Goal: Complete application form

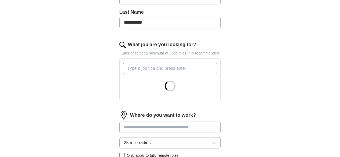
scroll to position [154, 0]
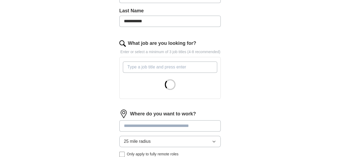
click at [135, 62] on input "What job are you looking for?" at bounding box center [170, 67] width 95 height 11
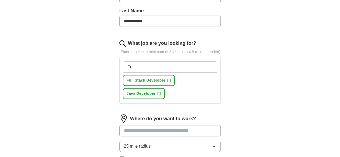
click at [135, 62] on input "Fu" at bounding box center [170, 67] width 95 height 11
click at [133, 62] on input "Fu" at bounding box center [170, 67] width 95 height 11
type input "F"
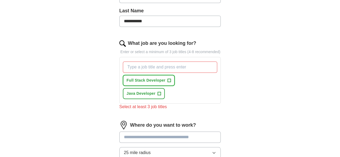
click at [151, 78] on span "Full Stack Developer" at bounding box center [146, 81] width 39 height 6
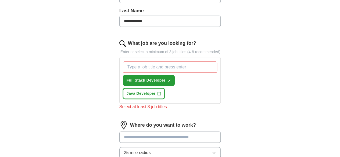
click at [156, 91] on span "Java Developer" at bounding box center [141, 94] width 29 height 6
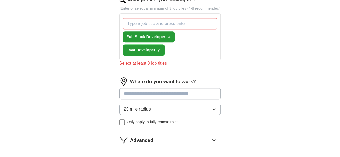
scroll to position [199, 0]
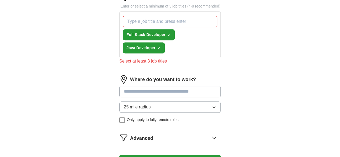
click at [123, 86] on input at bounding box center [170, 91] width 102 height 11
click at [131, 86] on input at bounding box center [170, 91] width 102 height 11
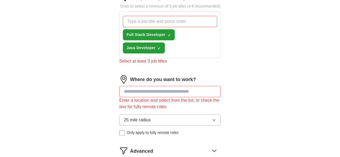
click at [148, 80] on div "Where do you want to work? Enter a location and select from the list, or check …" at bounding box center [170, 107] width 102 height 65
click at [135, 86] on input at bounding box center [170, 91] width 102 height 11
drag, startPoint x: 144, startPoint y: 99, endPoint x: 142, endPoint y: 94, distance: 5.4
click at [142, 115] on div "25 mile radius Only apply to fully remote roles" at bounding box center [170, 125] width 102 height 21
click at [134, 86] on input at bounding box center [170, 91] width 102 height 11
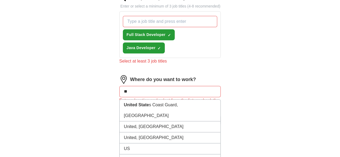
type input "*"
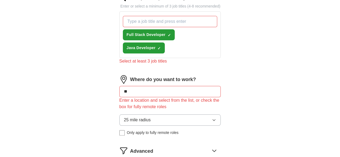
type input "***"
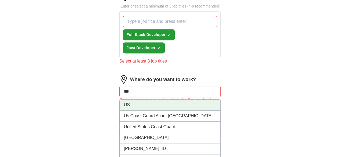
click at [127, 100] on li "US" at bounding box center [170, 105] width 101 height 11
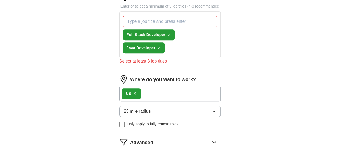
click at [138, 106] on button "25 mile radius" at bounding box center [170, 111] width 102 height 11
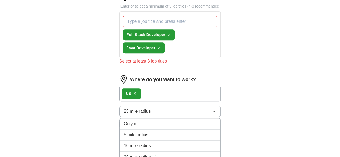
click at [135, 121] on div "Only in" at bounding box center [170, 124] width 92 height 6
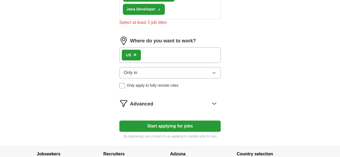
scroll to position [238, 0]
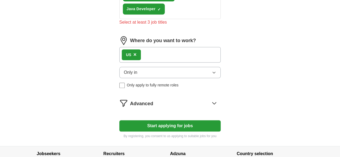
click at [195, 99] on div "Advanced" at bounding box center [175, 103] width 91 height 9
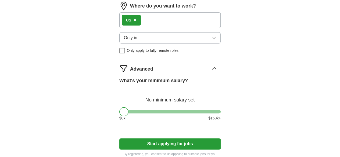
scroll to position [273, 0]
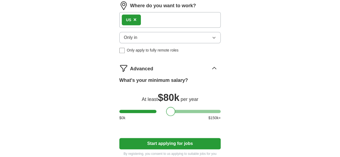
drag, startPoint x: 115, startPoint y: 83, endPoint x: 162, endPoint y: 88, distance: 47.3
click at [166, 107] on div at bounding box center [170, 111] width 9 height 9
drag, startPoint x: 160, startPoint y: 84, endPoint x: 100, endPoint y: 95, distance: 60.5
click at [161, 138] on button "Start applying for jobs" at bounding box center [170, 143] width 102 height 11
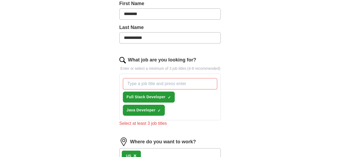
scroll to position [138, 0]
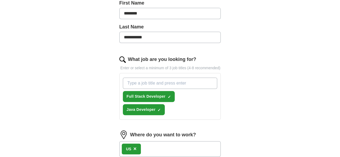
click at [138, 78] on input "What job are you looking for?" at bounding box center [170, 83] width 95 height 11
type input "Software Engineer"
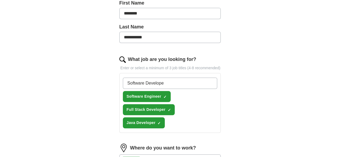
type input "Software Developer"
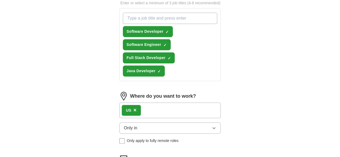
scroll to position [202, 0]
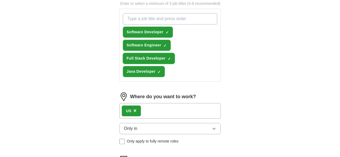
click at [0, 0] on span "×" at bounding box center [0, 0] width 0 height 0
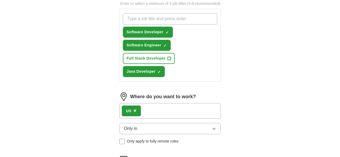
click at [145, 13] on input "What job are you looking for?" at bounding box center [170, 18] width 95 height 11
type input "Full Stack Java Developer"
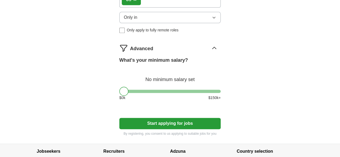
scroll to position [326, 0]
click at [185, 118] on button "Start applying for jobs" at bounding box center [170, 123] width 102 height 11
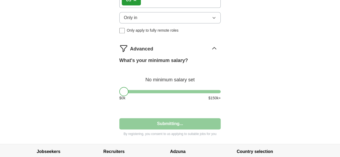
select select "**"
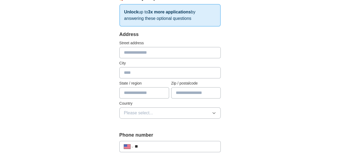
scroll to position [93, 0]
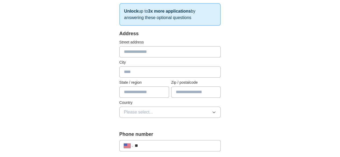
click at [160, 53] on input "text" at bounding box center [170, 51] width 102 height 11
type input "**********"
type input "********"
type input "****"
type input "*****"
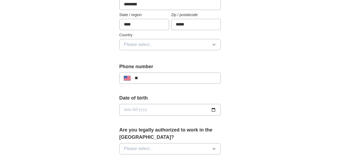
scroll to position [165, 0]
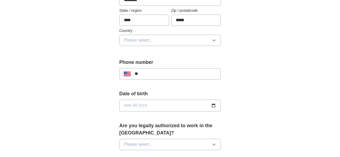
click at [132, 36] on button "Please select..." at bounding box center [170, 40] width 102 height 11
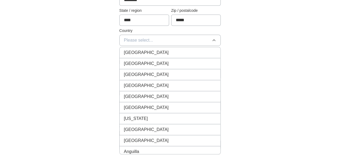
click at [137, 66] on div "[GEOGRAPHIC_DATA]" at bounding box center [170, 63] width 92 height 6
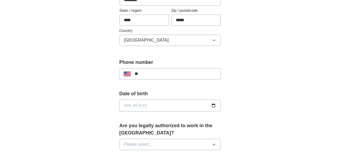
scroll to position [205, 0]
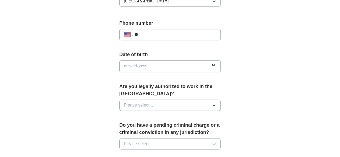
click at [143, 33] on input "**" at bounding box center [176, 34] width 82 height 6
type input "**********"
click at [145, 63] on input "date" at bounding box center [170, 66] width 102 height 12
type input "**********"
click at [156, 100] on button "Please select..." at bounding box center [170, 105] width 102 height 11
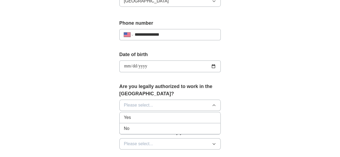
click at [124, 115] on span "Yes" at bounding box center [127, 118] width 7 height 6
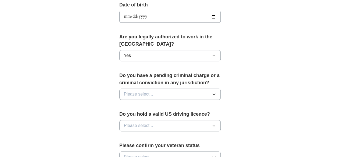
scroll to position [256, 0]
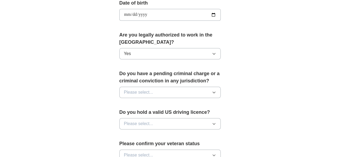
click at [127, 89] on span "Please select..." at bounding box center [138, 92] width 29 height 6
click at [130, 110] on li "No" at bounding box center [170, 115] width 101 height 11
click at [135, 121] on span "Please select..." at bounding box center [138, 124] width 29 height 6
click at [124, 144] on span "No" at bounding box center [126, 147] width 5 height 6
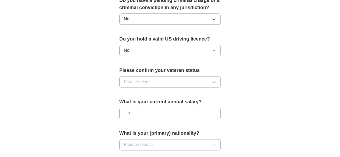
scroll to position [330, 0]
click at [135, 78] on span "Please select..." at bounding box center [138, 81] width 29 height 6
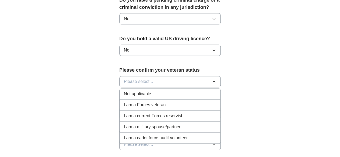
click at [131, 91] on span "Not applicable" at bounding box center [137, 94] width 27 height 6
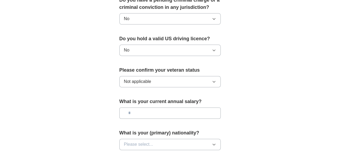
click at [138, 108] on input "text" at bounding box center [170, 113] width 102 height 11
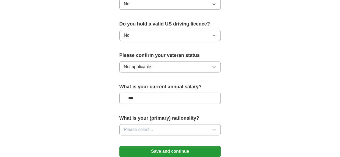
type input "**"
type input "*******"
drag, startPoint x: 138, startPoint y: 88, endPoint x: 118, endPoint y: 88, distance: 19.4
click at [119, 93] on input "*******" at bounding box center [170, 98] width 102 height 11
type input "*******"
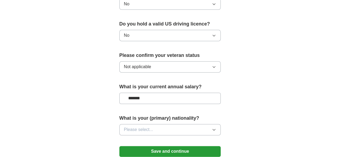
click at [145, 124] on button "Please select..." at bounding box center [170, 129] width 102 height 11
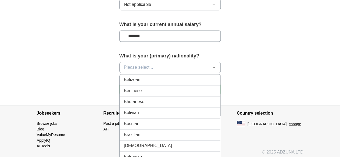
scroll to position [232, 0]
click at [139, 64] on span "Please select..." at bounding box center [138, 67] width 29 height 6
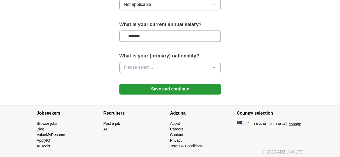
scroll to position [400, 0]
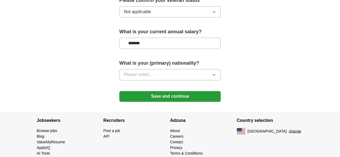
click at [135, 72] on span "Please select..." at bounding box center [138, 75] width 29 height 6
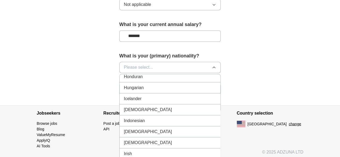
scroll to position [851, 0]
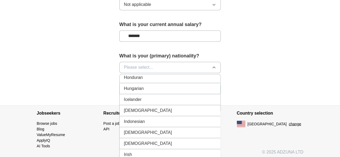
click at [124, 107] on span "[DEMOGRAPHIC_DATA]" at bounding box center [148, 110] width 48 height 6
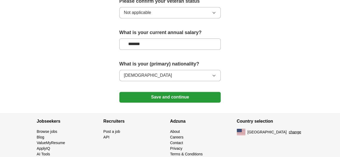
scroll to position [400, 0]
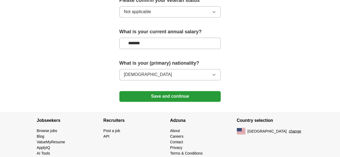
click at [167, 91] on button "Save and continue" at bounding box center [170, 96] width 102 height 11
